Goal: Task Accomplishment & Management: Use online tool/utility

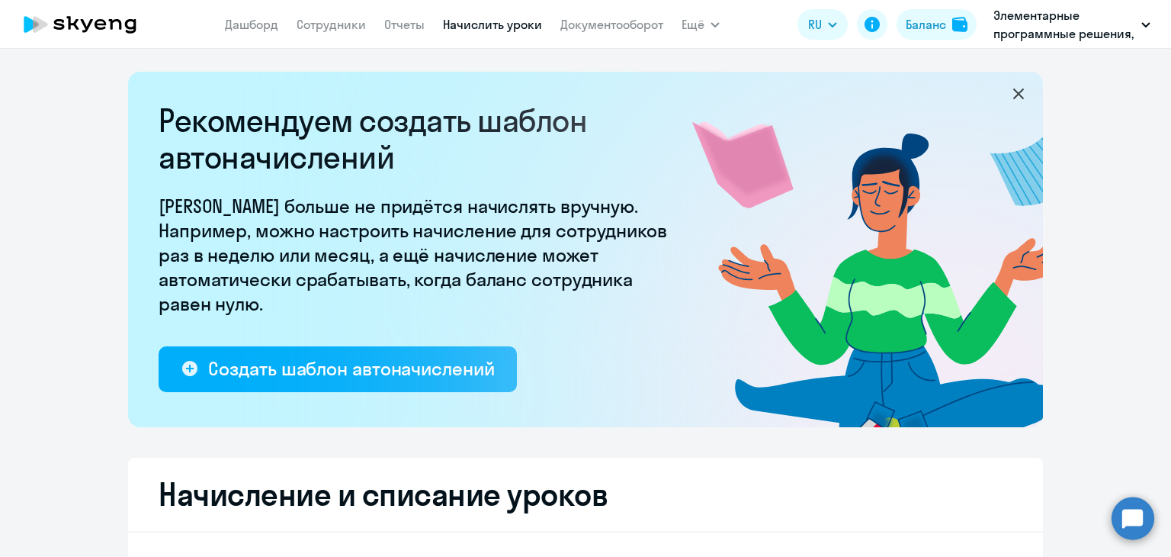
select select "10"
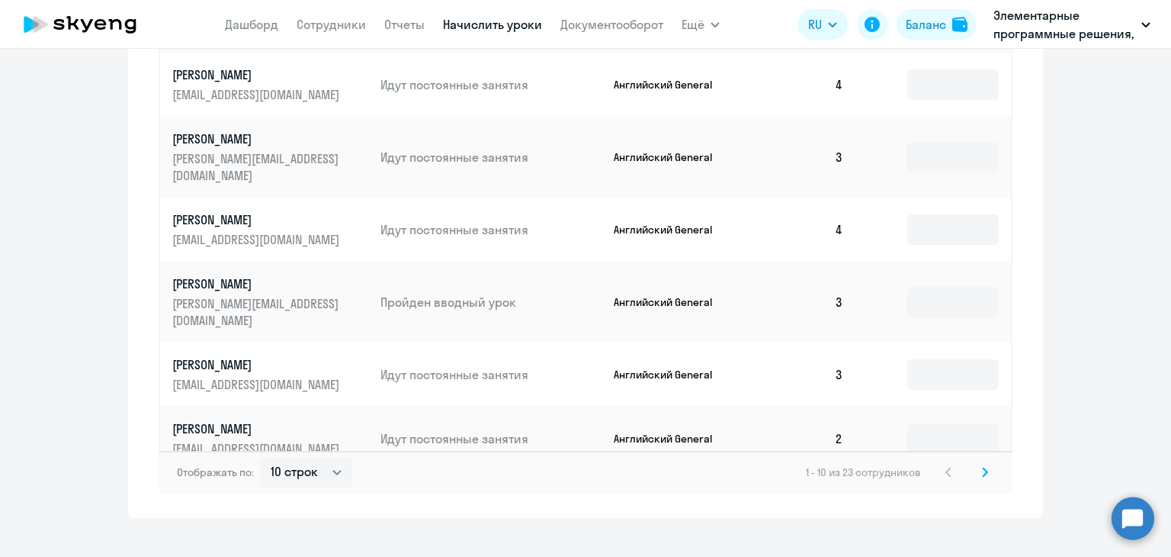
scroll to position [1017, 0]
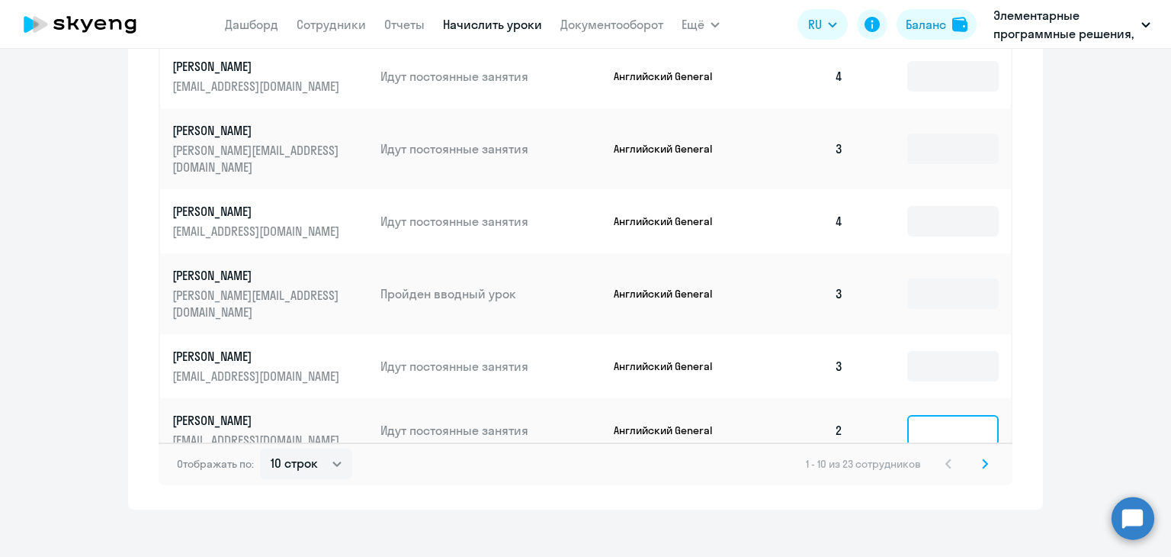
click at [946, 415] on input at bounding box center [954, 430] width 92 height 31
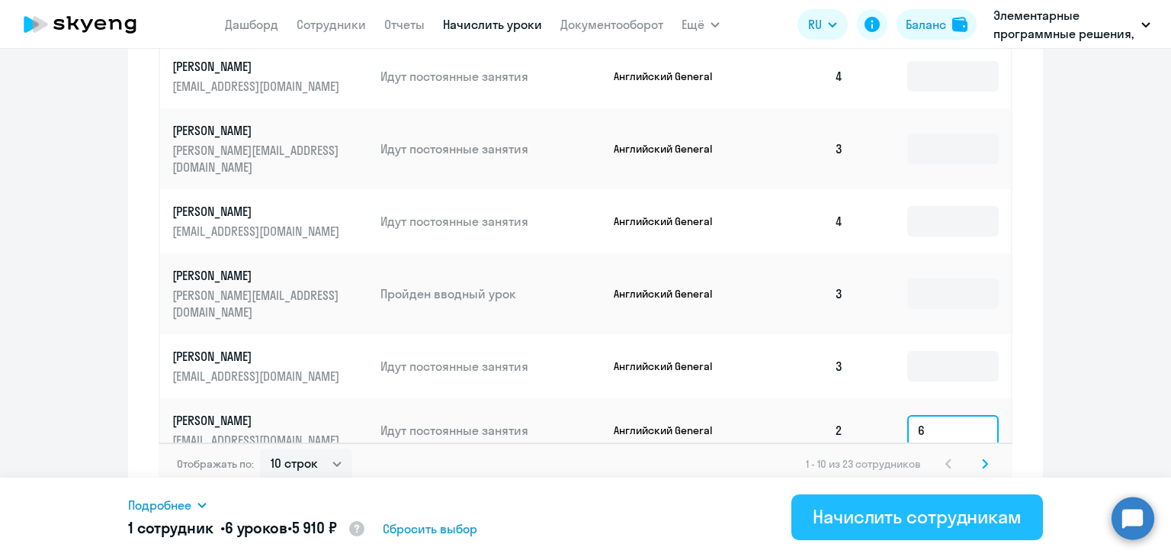
type input "6"
click at [909, 522] on div "Начислить сотрудникам" at bounding box center [917, 516] width 209 height 24
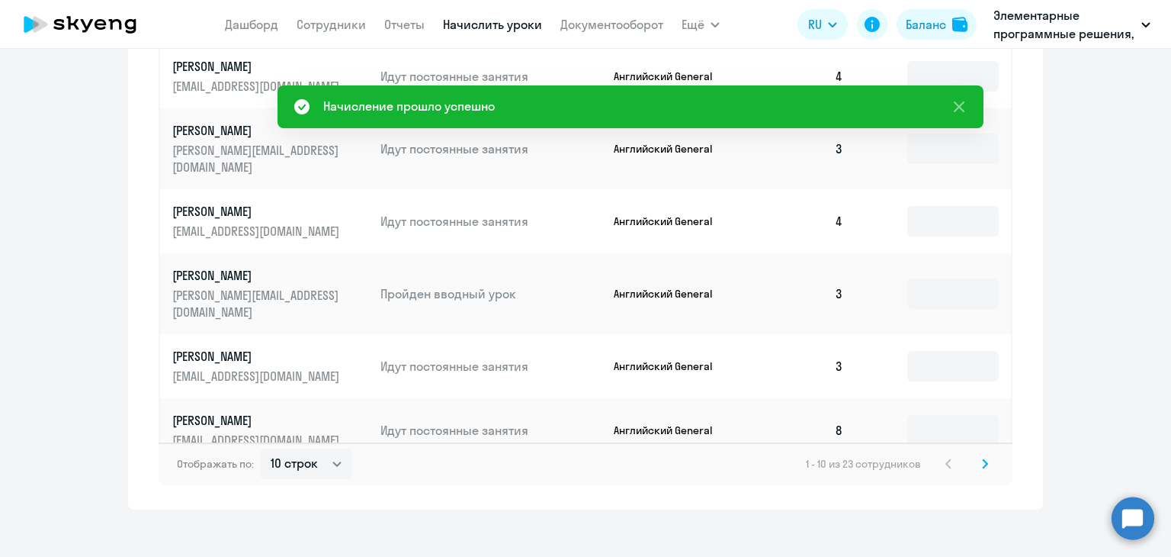
click at [976, 455] on svg-icon at bounding box center [985, 464] width 18 height 18
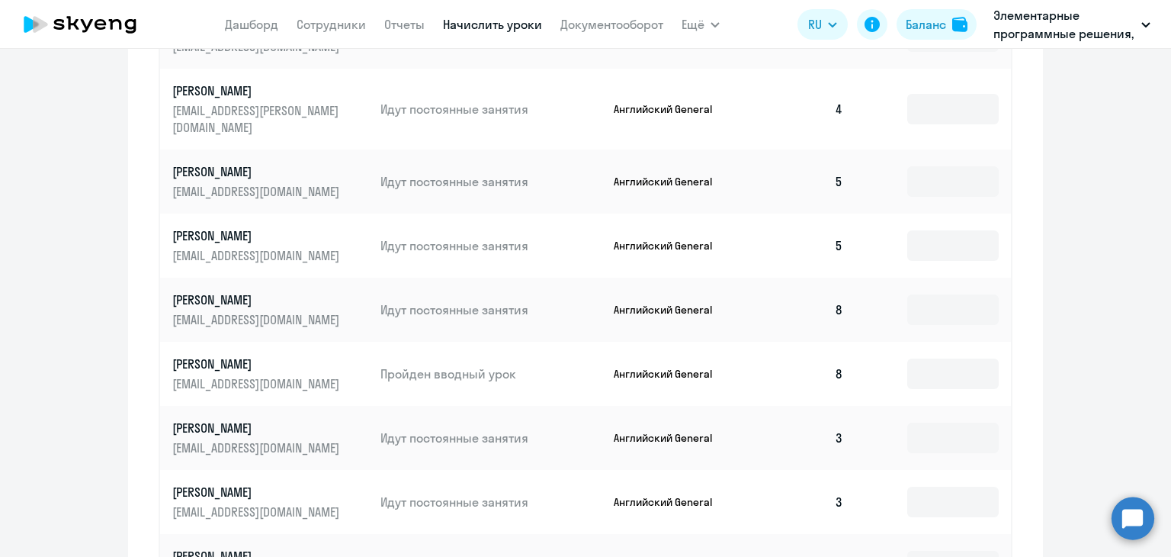
scroll to position [941, 0]
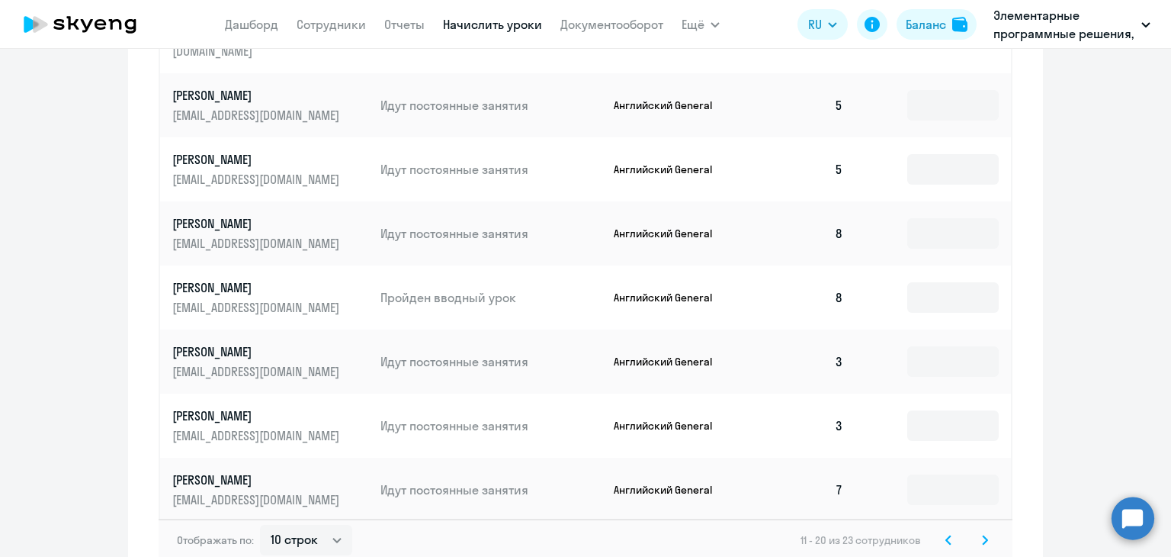
click at [980, 532] on svg-icon at bounding box center [985, 540] width 18 height 18
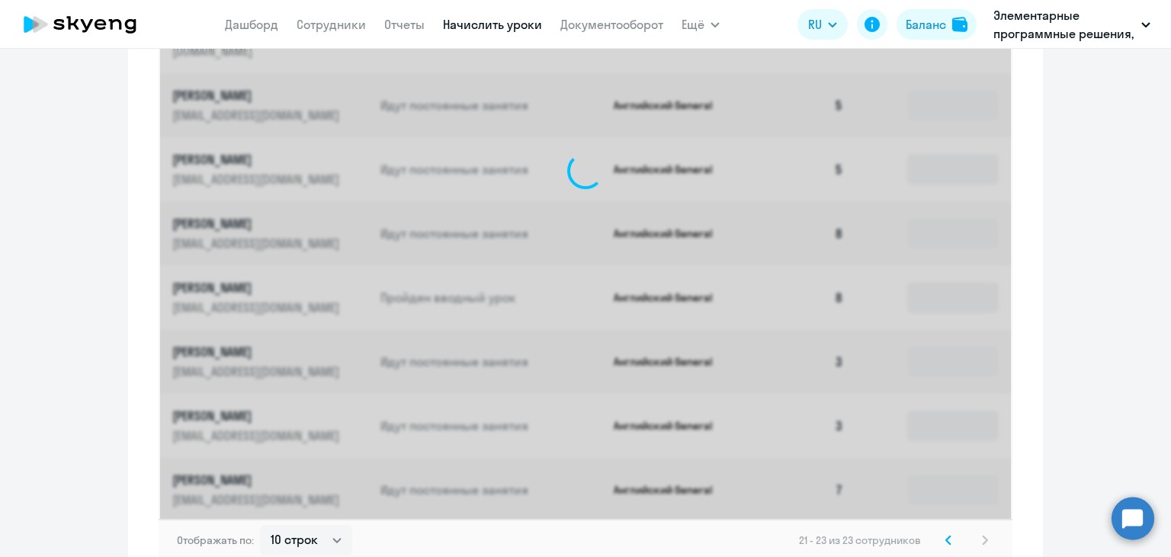
scroll to position [569, 0]
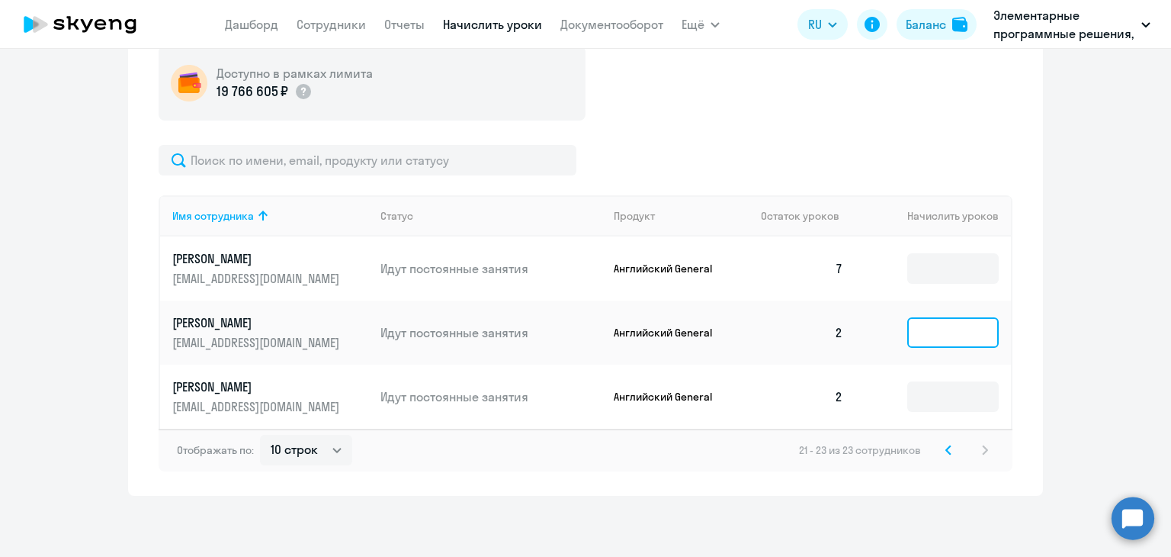
click at [944, 321] on input at bounding box center [954, 332] width 92 height 31
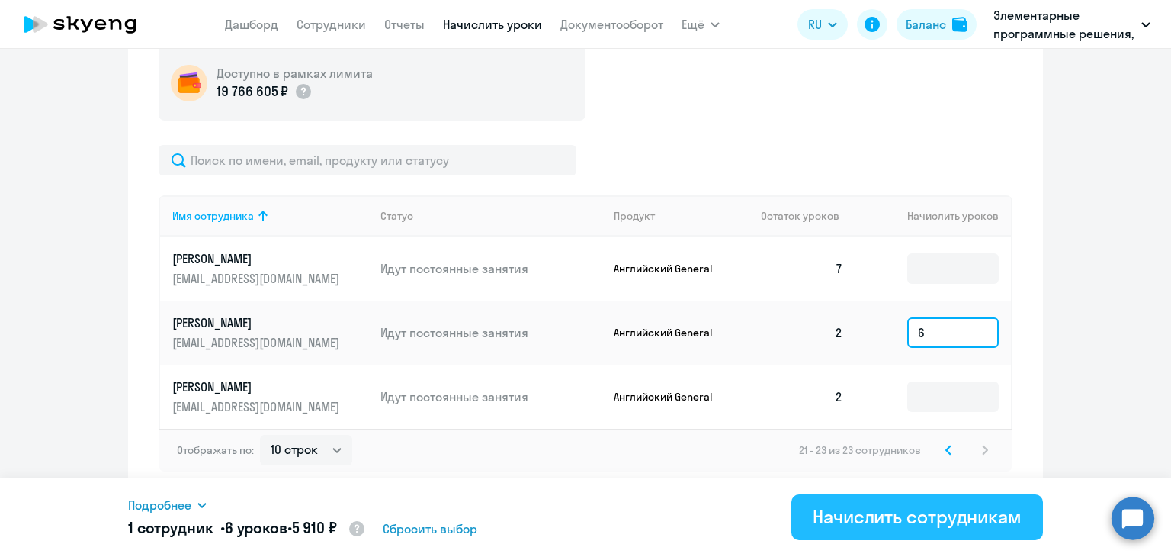
type input "6"
click at [930, 519] on div "Начислить сотрудникам" at bounding box center [917, 516] width 209 height 24
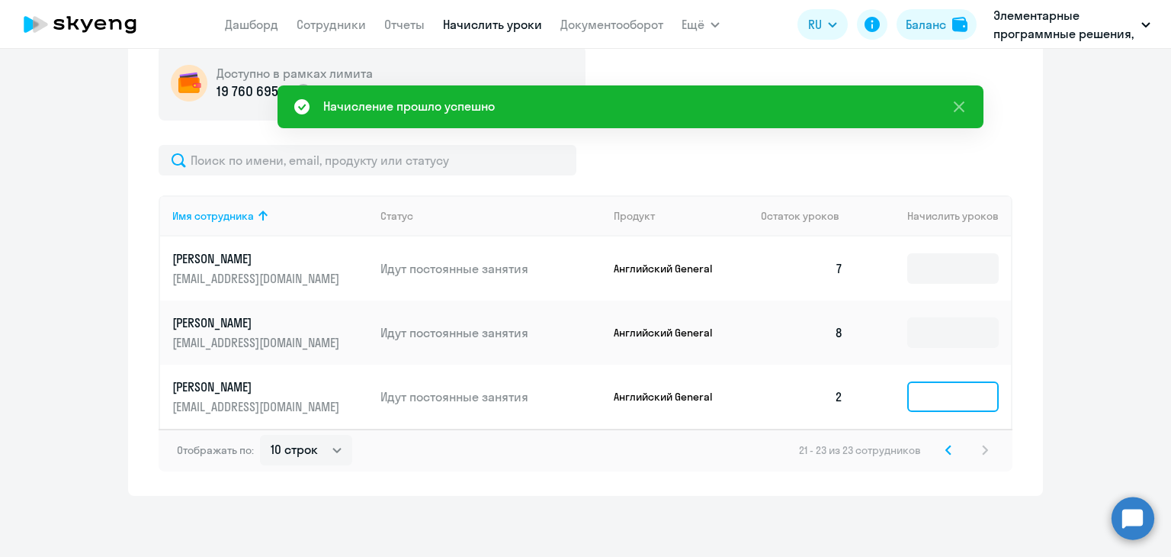
click at [934, 402] on input at bounding box center [954, 396] width 92 height 31
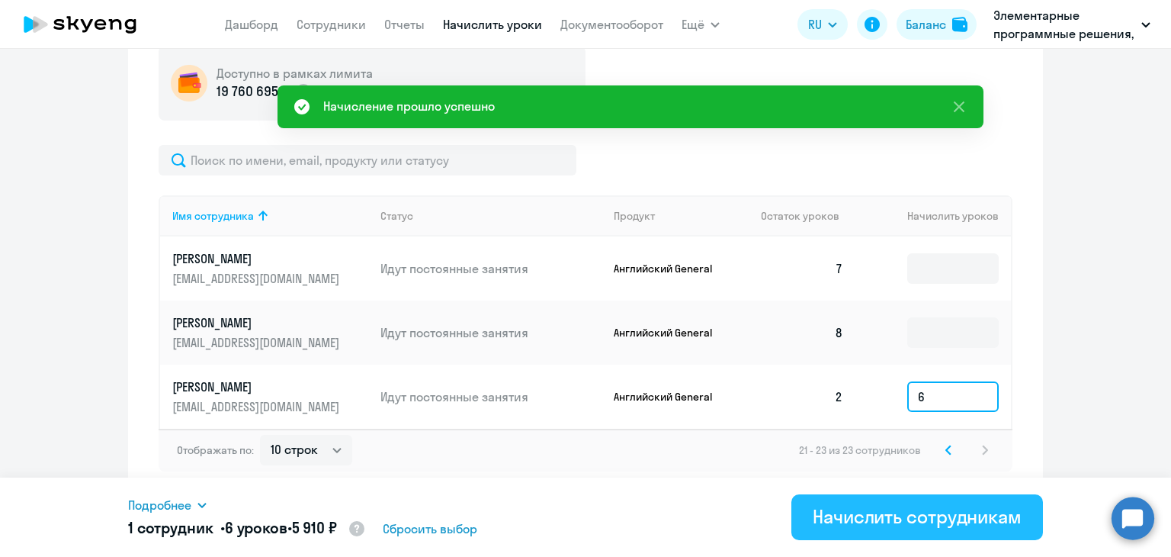
type input "6"
click at [845, 504] on div "Начислить сотрудникам" at bounding box center [917, 516] width 209 height 24
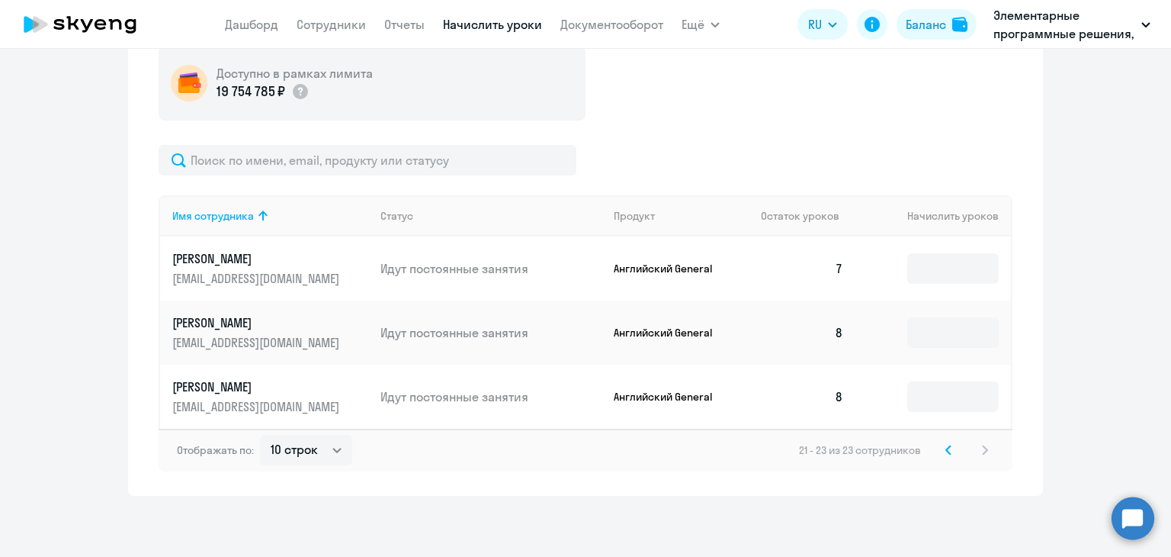
drag, startPoint x: 104, startPoint y: 95, endPoint x: 125, endPoint y: 30, distance: 69.0
